Goal: Communication & Community: Connect with others

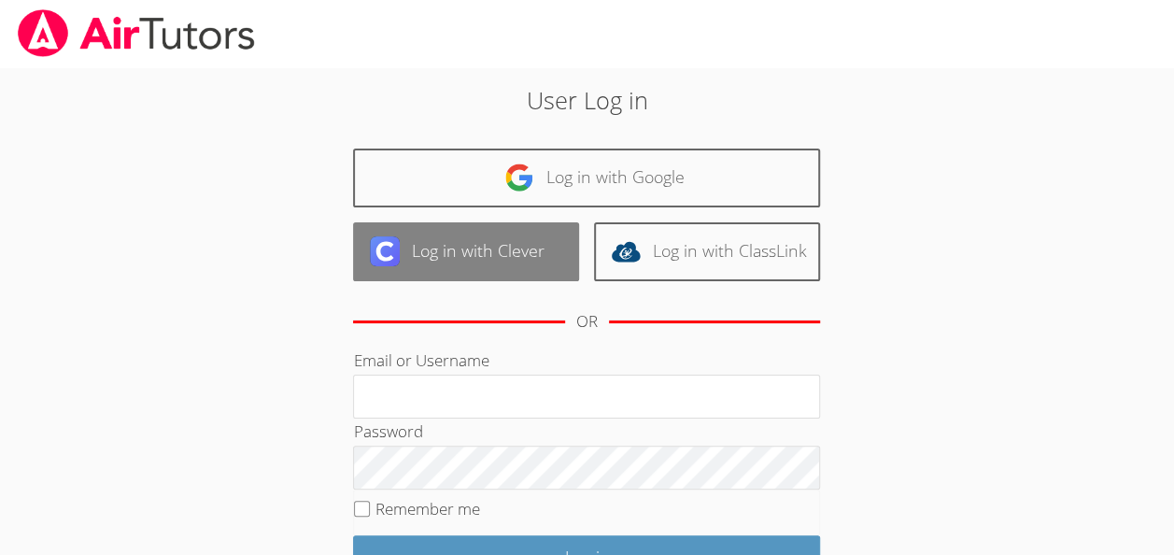
click at [488, 243] on link "Log in with Clever" at bounding box center [466, 251] width 226 height 59
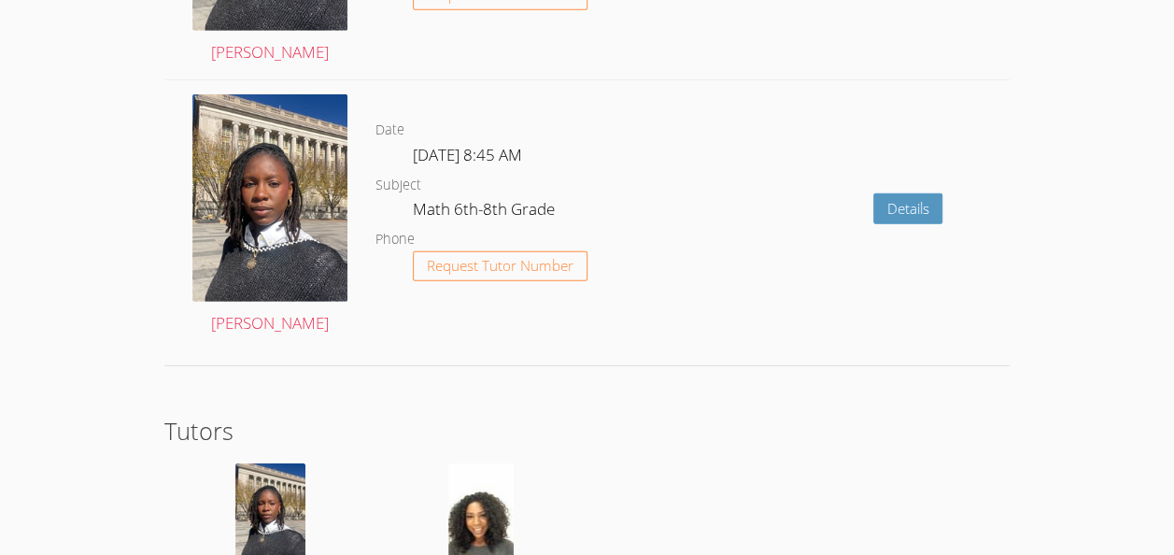
scroll to position [2894, 0]
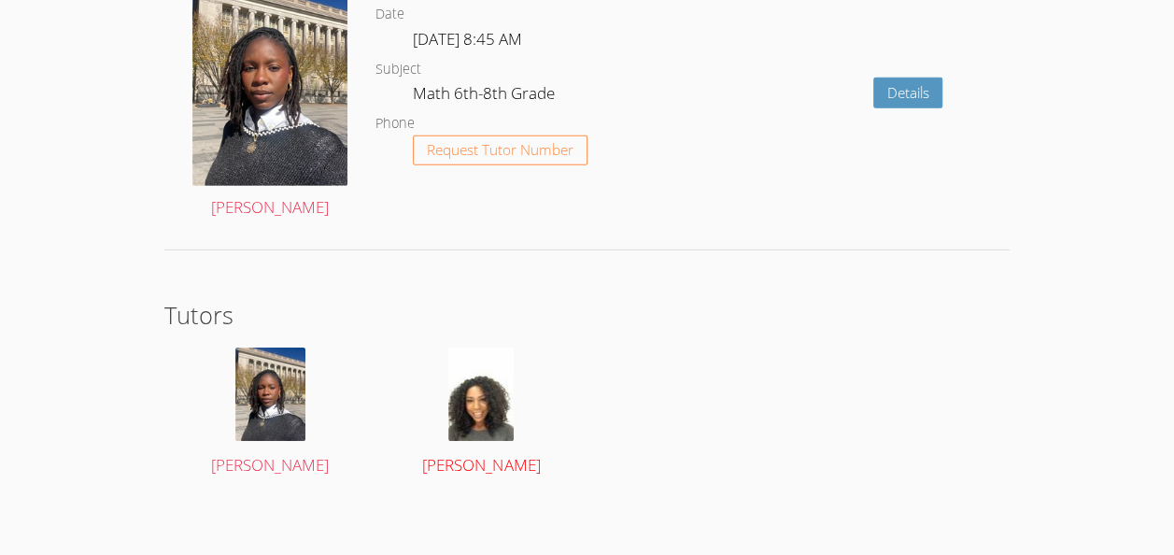
click at [468, 392] on img at bounding box center [480, 393] width 65 height 93
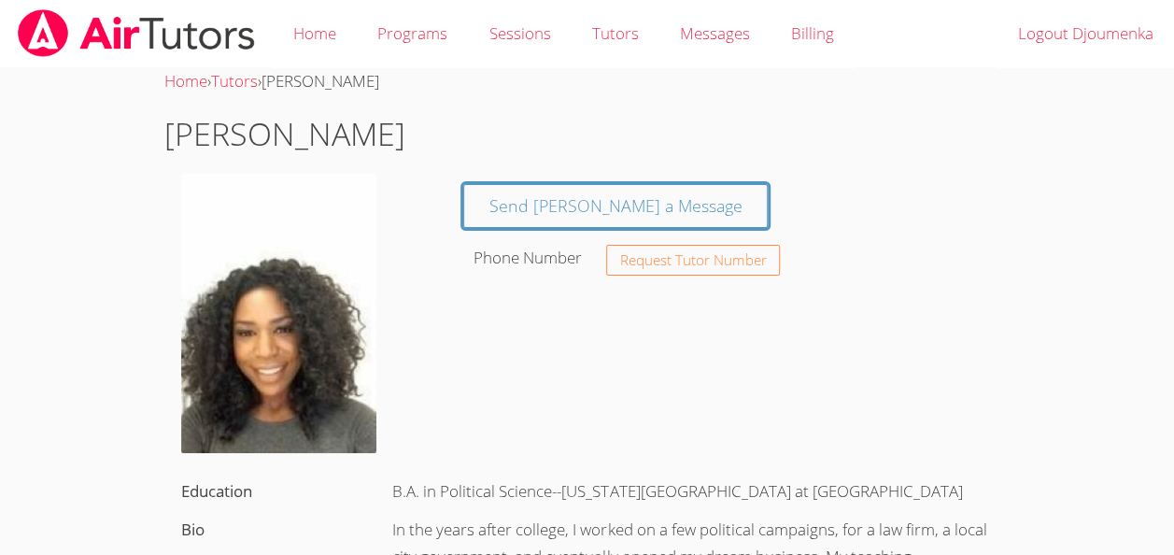
click at [234, 409] on img at bounding box center [278, 313] width 195 height 280
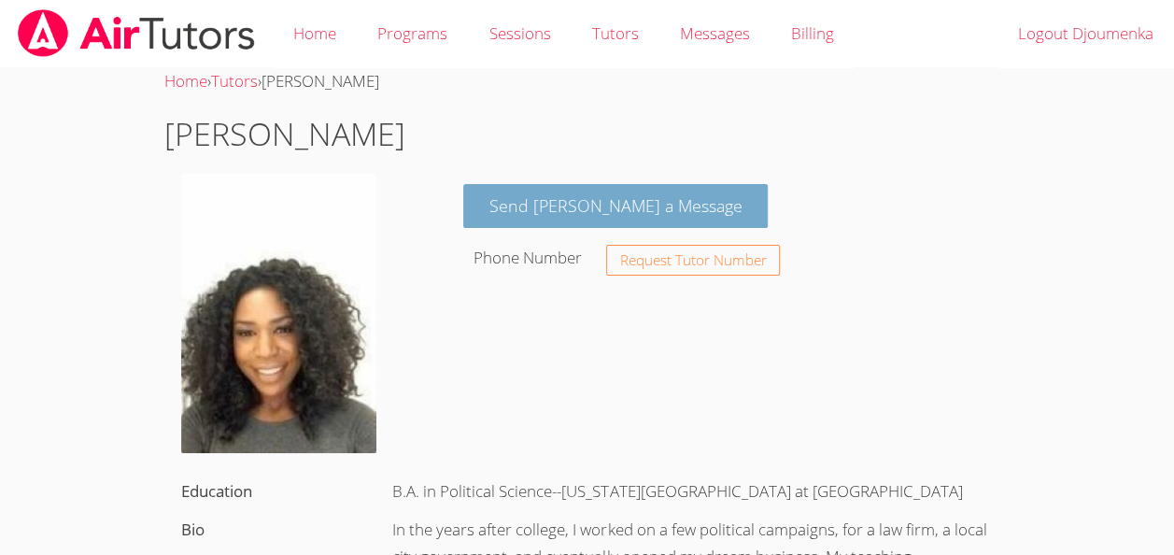
click at [553, 204] on link "Send Michelle a Message" at bounding box center [615, 206] width 305 height 44
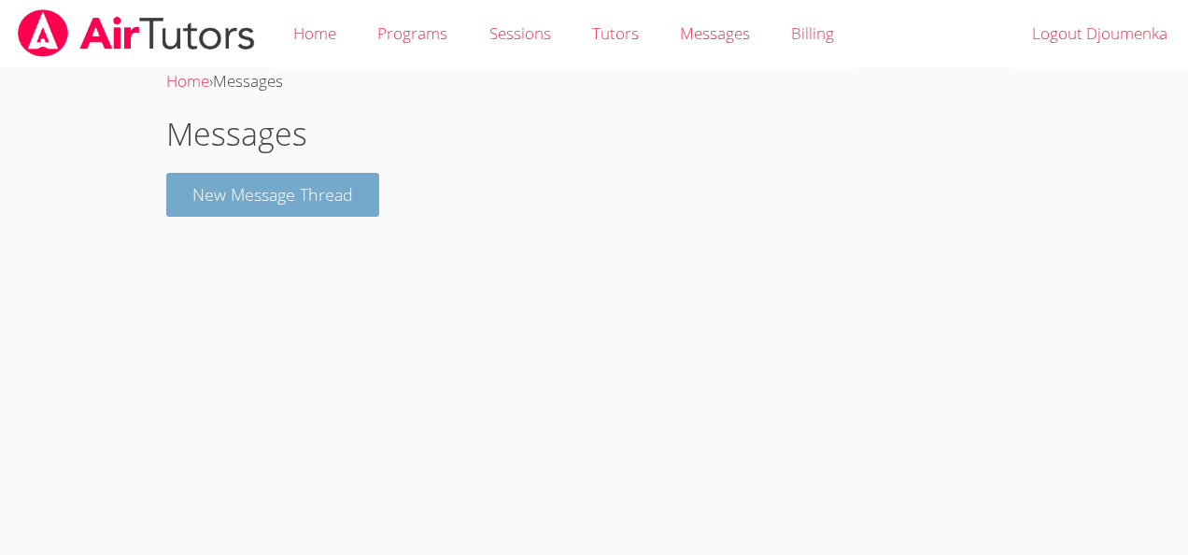
click at [327, 179] on button "New Message Thread" at bounding box center [272, 195] width 213 height 44
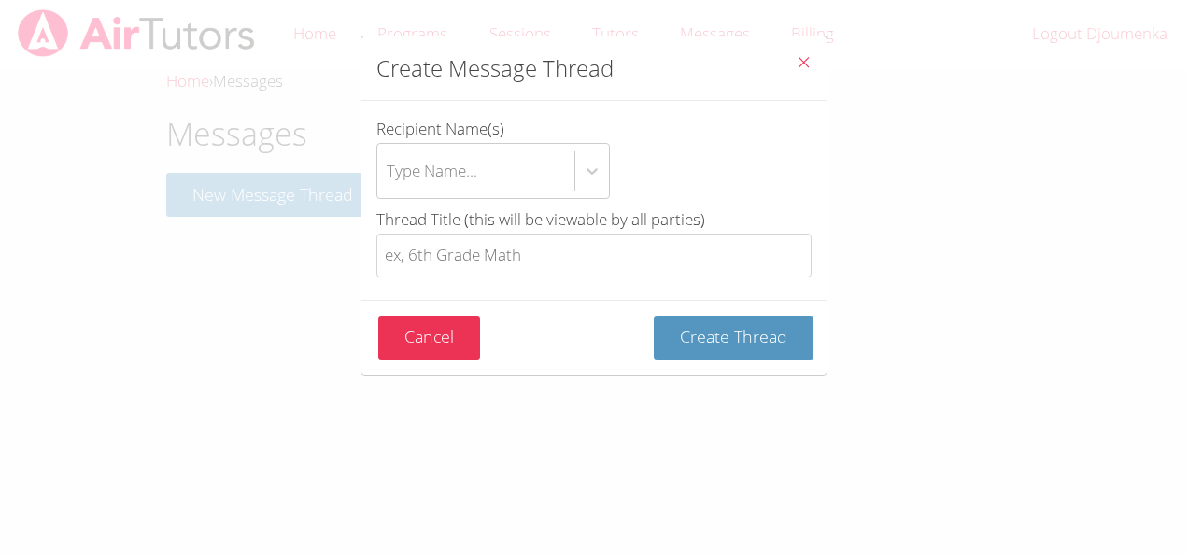
click at [21, 430] on div "Create Message Thread Recipient Name(s) Type Name... Thread Title (this will be…" at bounding box center [594, 277] width 1188 height 555
click at [702, 318] on button "Create Thread" at bounding box center [734, 338] width 160 height 44
